Goal: Task Accomplishment & Management: Manage account settings

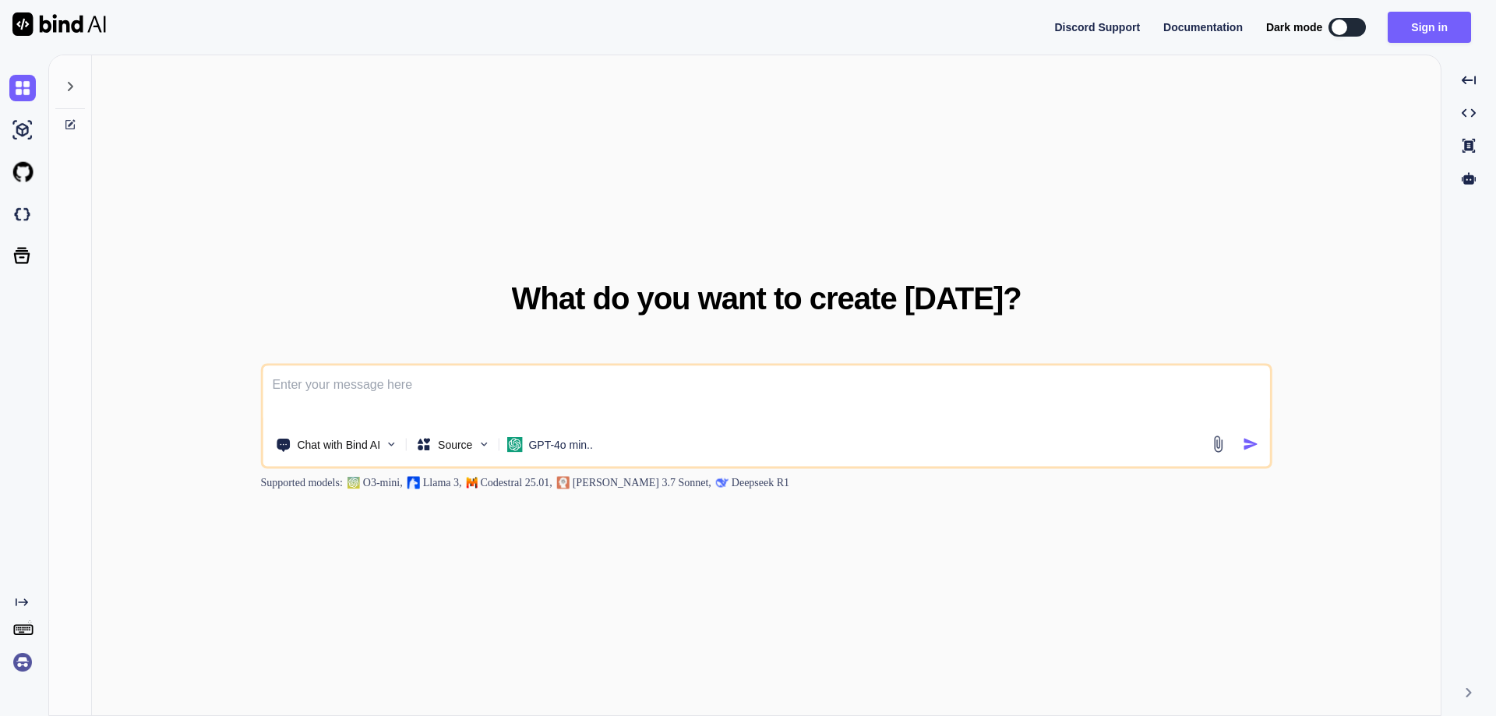
click at [20, 655] on img at bounding box center [22, 662] width 26 height 26
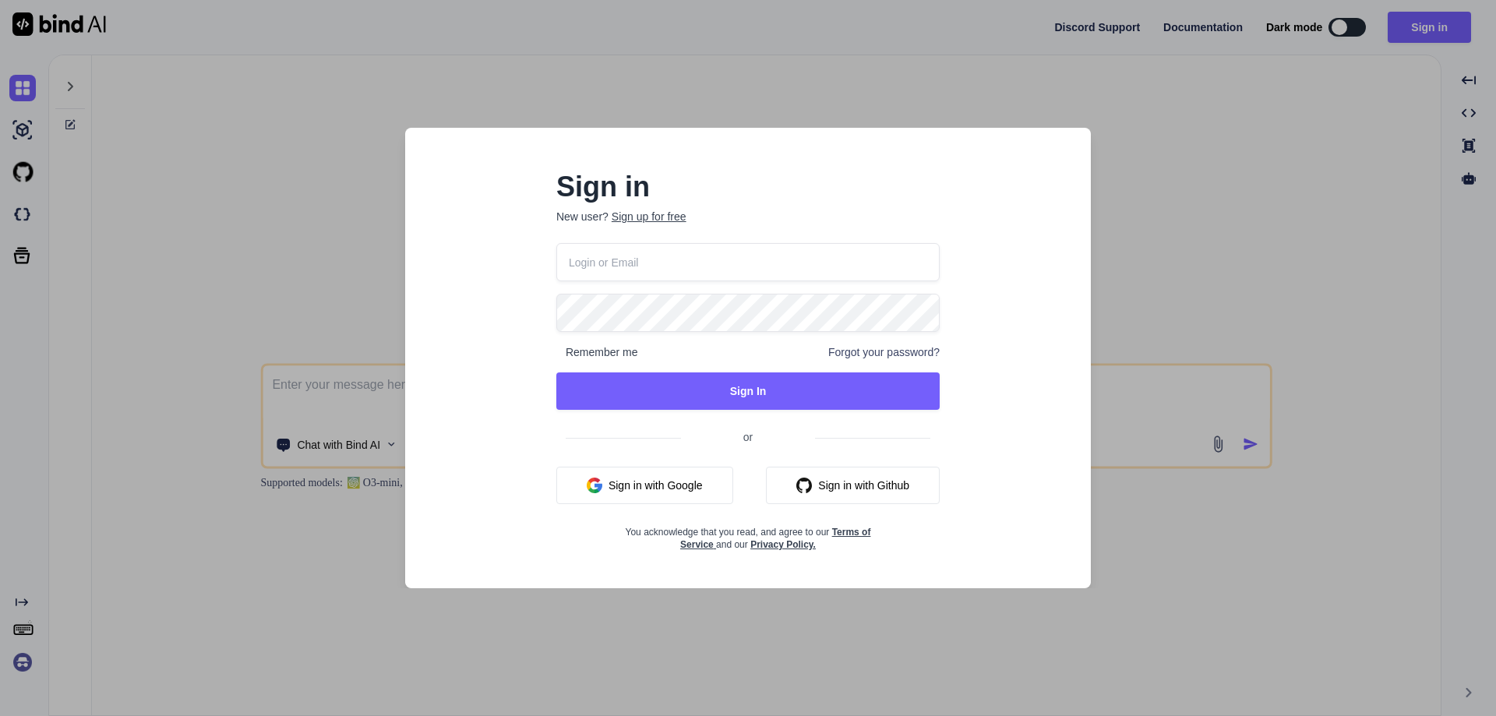
click at [600, 270] on input "email" at bounding box center [747, 262] width 383 height 38
paste input "brian@superpowerwebenterprises.com"
type input "brian@superpowerwebenterprises.com"
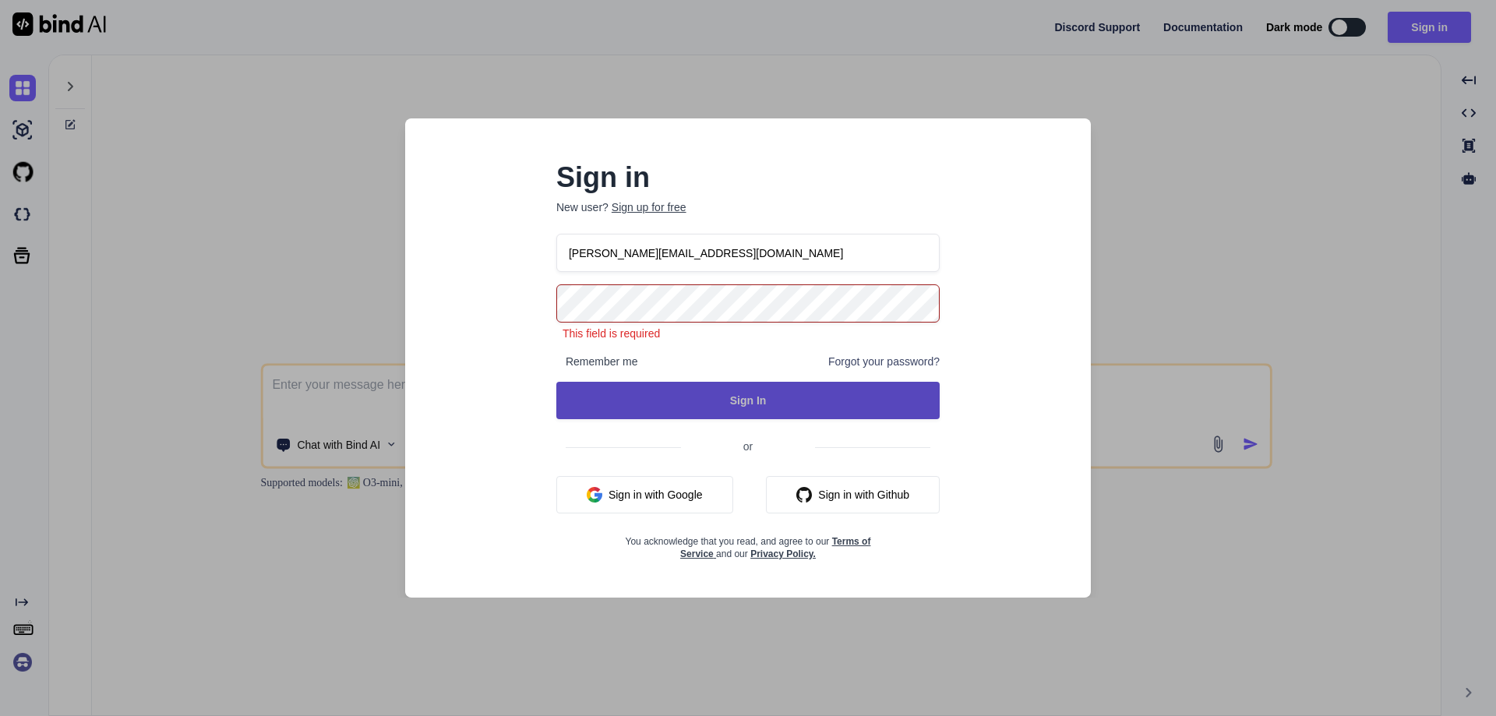
click at [699, 394] on button "Sign In" at bounding box center [747, 400] width 383 height 37
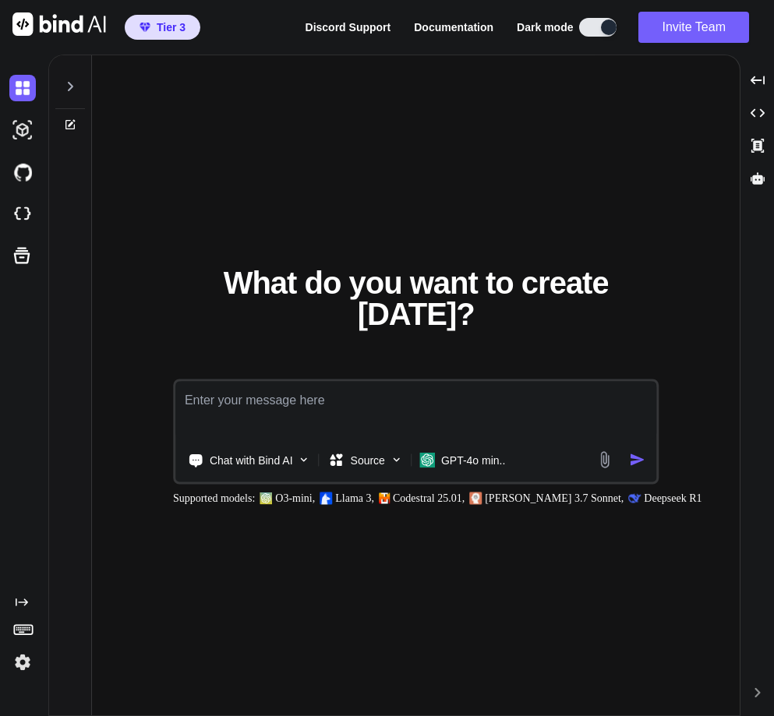
type textarea "x"
click at [24, 211] on img at bounding box center [22, 214] width 26 height 26
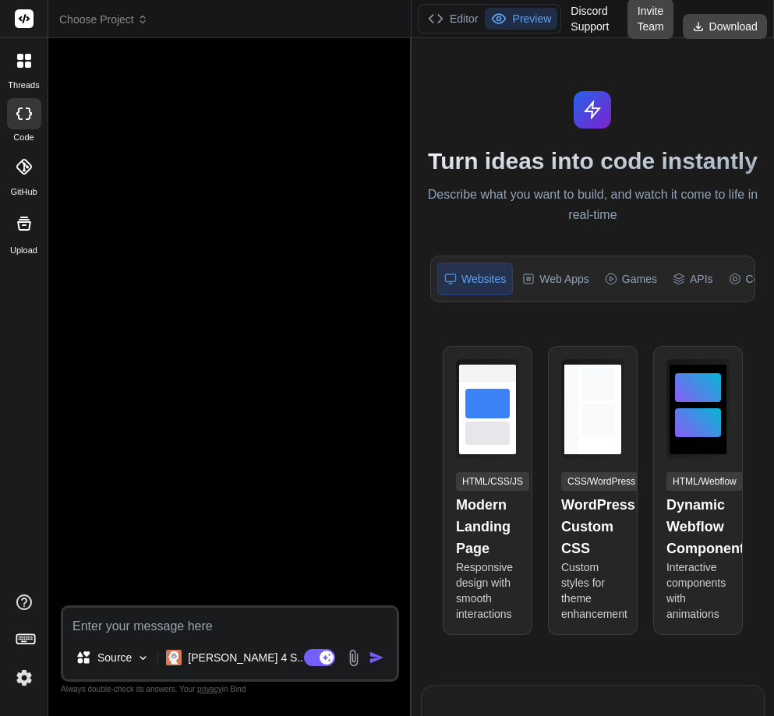
drag, startPoint x: 288, startPoint y: 235, endPoint x: 404, endPoint y: 233, distance: 116.9
click at [404, 233] on div "Bind AI Web Search Created with Pixso. Code Generator Source Claude 4 S.. Agent…" at bounding box center [229, 377] width 363 height 678
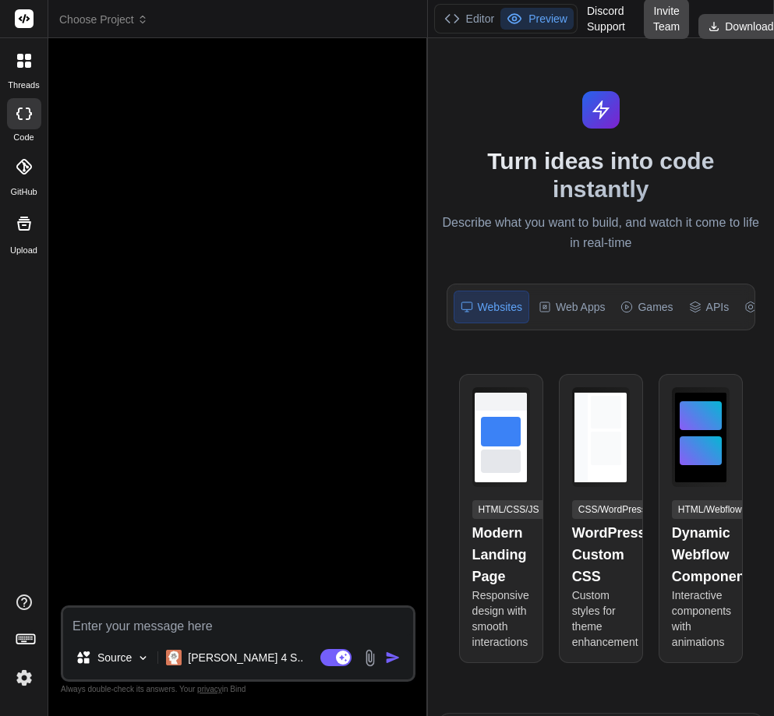
click at [18, 61] on icon at bounding box center [24, 61] width 14 height 14
type textarea "x"
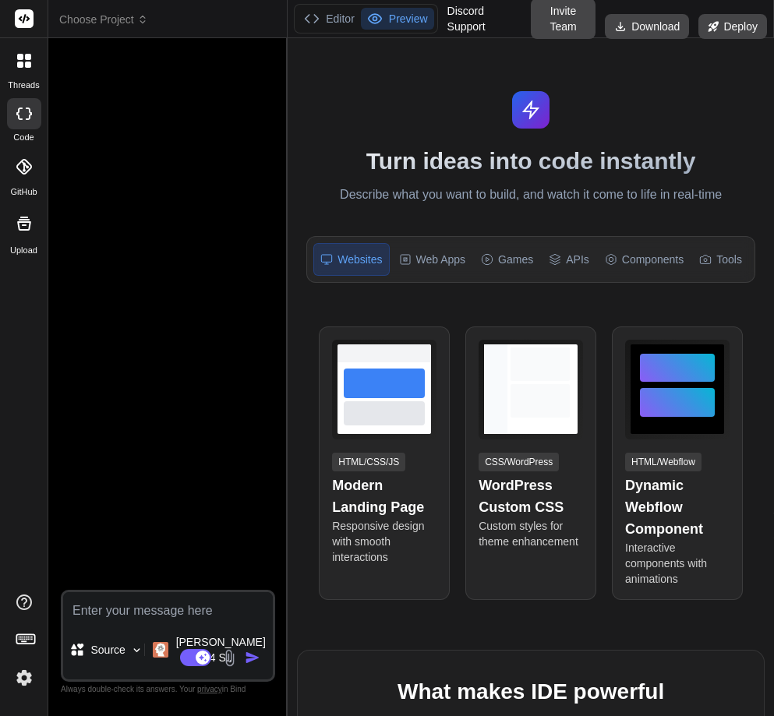
click at [34, 69] on div at bounding box center [24, 60] width 33 height 33
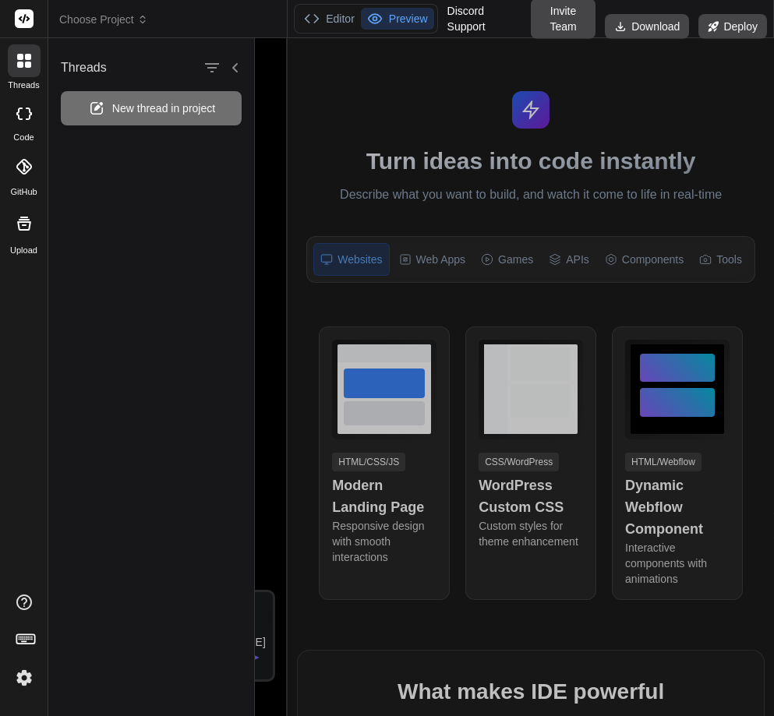
click at [154, 157] on div "Threads New thread in project" at bounding box center [151, 377] width 207 height 678
click at [151, 102] on span "New thread in project" at bounding box center [163, 109] width 103 height 16
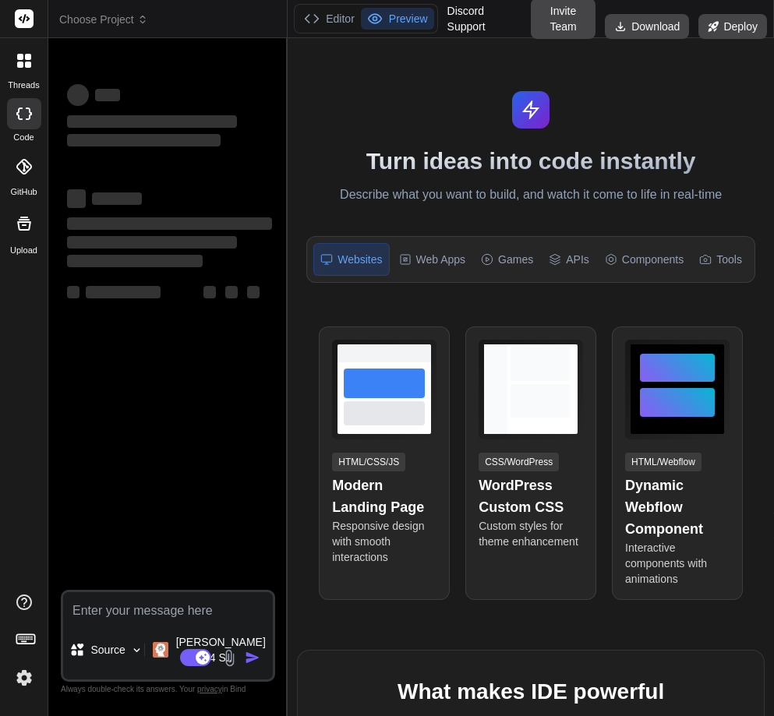
click at [25, 79] on label "threads" at bounding box center [23, 85] width 31 height 13
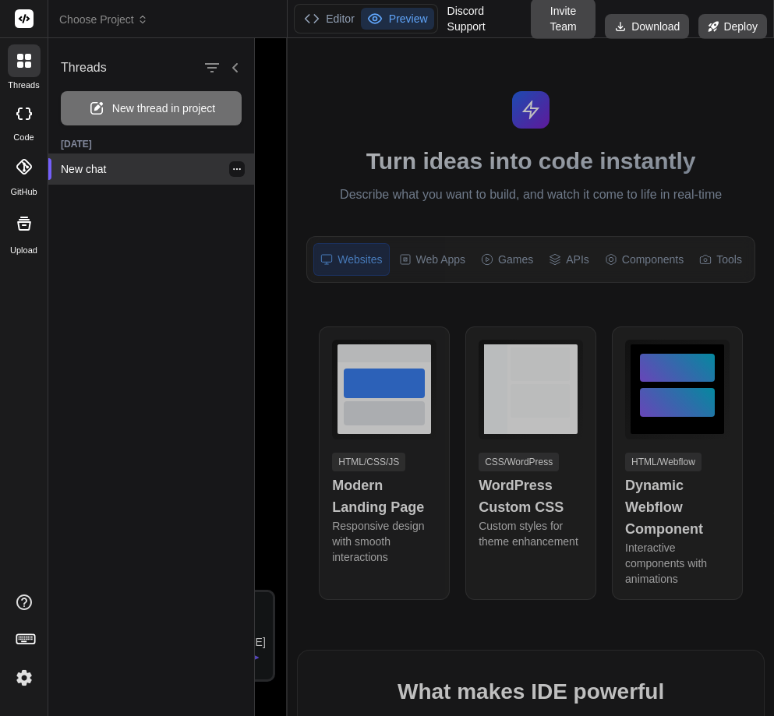
click at [236, 168] on div at bounding box center [237, 169] width 16 height 16
click at [235, 170] on icon "button" at bounding box center [236, 168] width 9 height 9
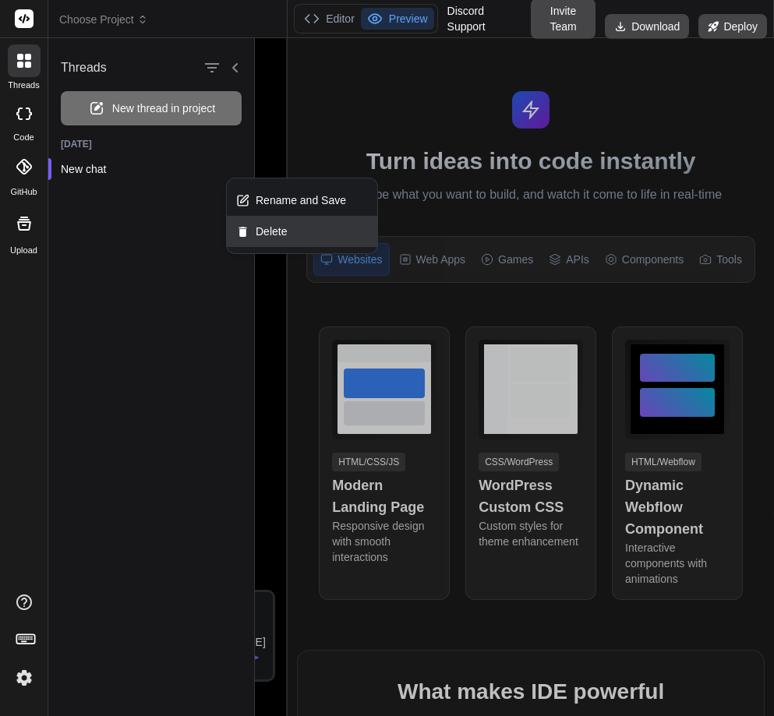
click at [267, 244] on div "Delete" at bounding box center [302, 231] width 150 height 31
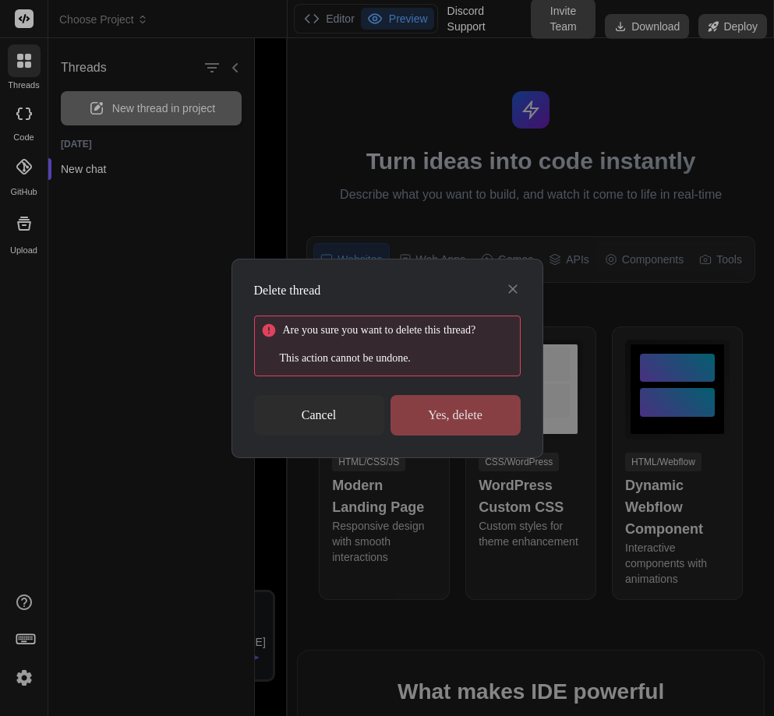
click at [462, 395] on div "Yes, delete" at bounding box center [455, 415] width 130 height 41
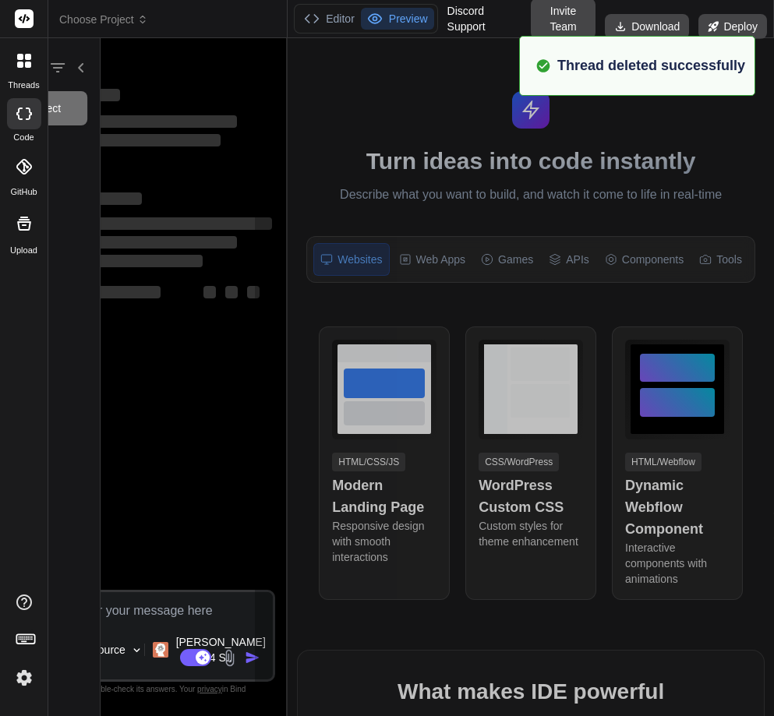
scroll to position [15, 0]
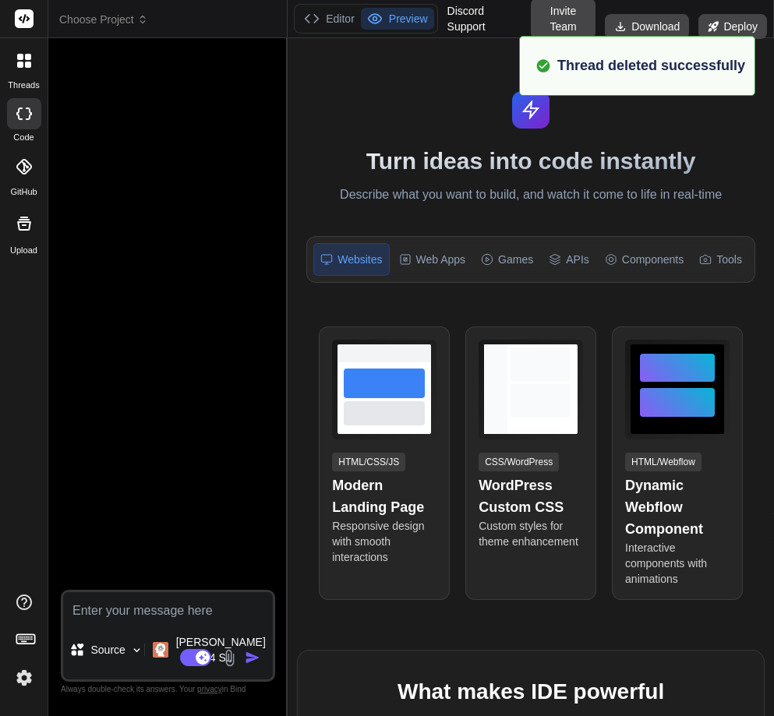
click at [24, 54] on icon at bounding box center [24, 61] width 14 height 14
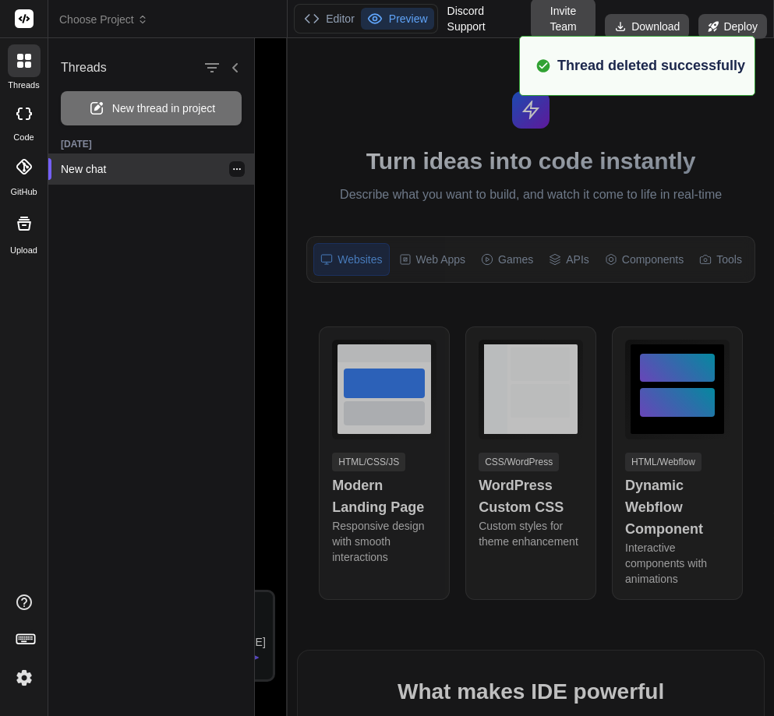
type textarea "x"
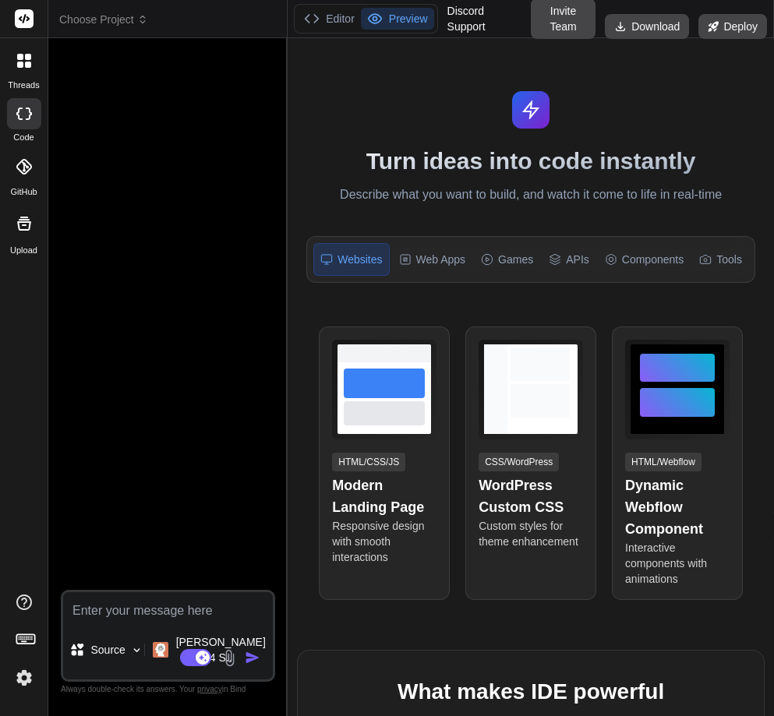
drag, startPoint x: 287, startPoint y: 191, endPoint x: 430, endPoint y: 183, distance: 143.6
click at [288, 183] on div "Bind AI Web Search Created with Pixso. Code Generator Source Claude 4 S.. Agent…" at bounding box center [167, 377] width 239 height 678
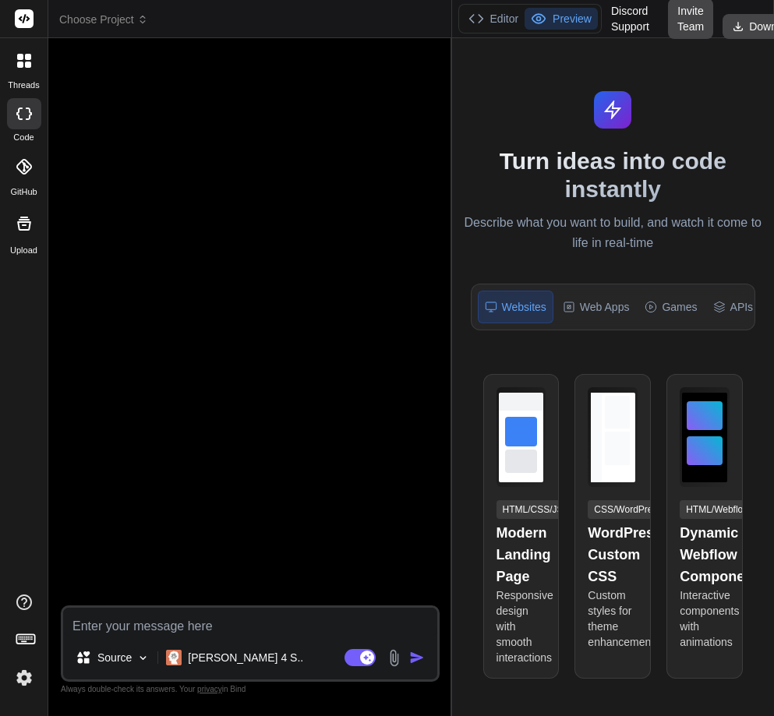
click at [22, 62] on icon at bounding box center [24, 61] width 14 height 14
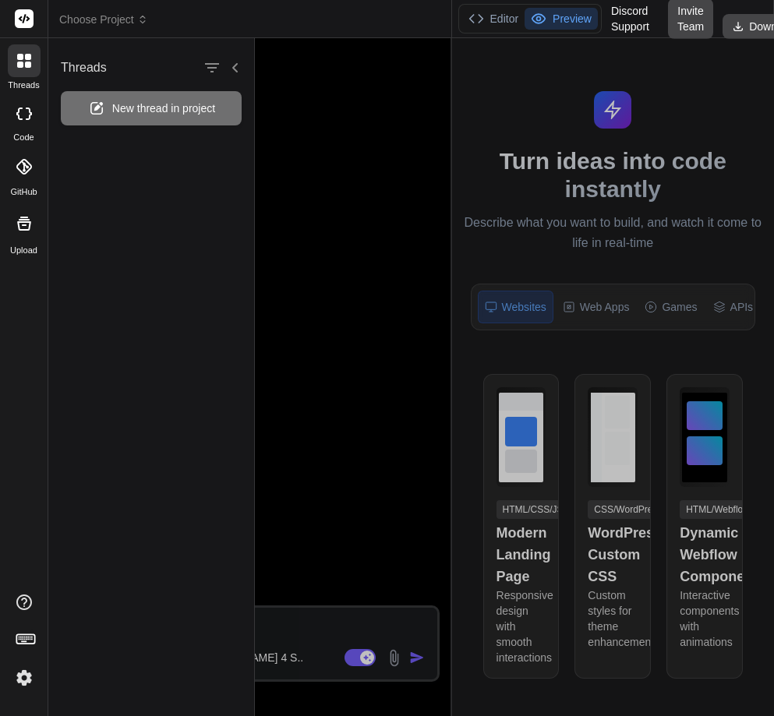
click at [32, 676] on img at bounding box center [24, 678] width 26 height 26
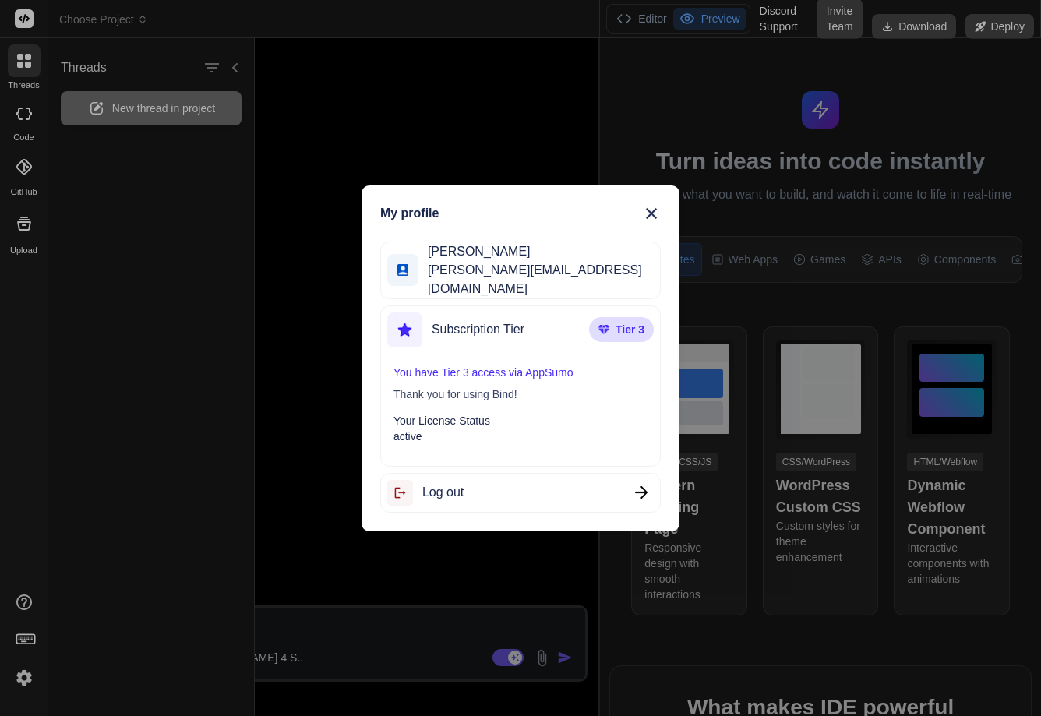
type textarea "x"
